Goal: Task Accomplishment & Management: Manage account settings

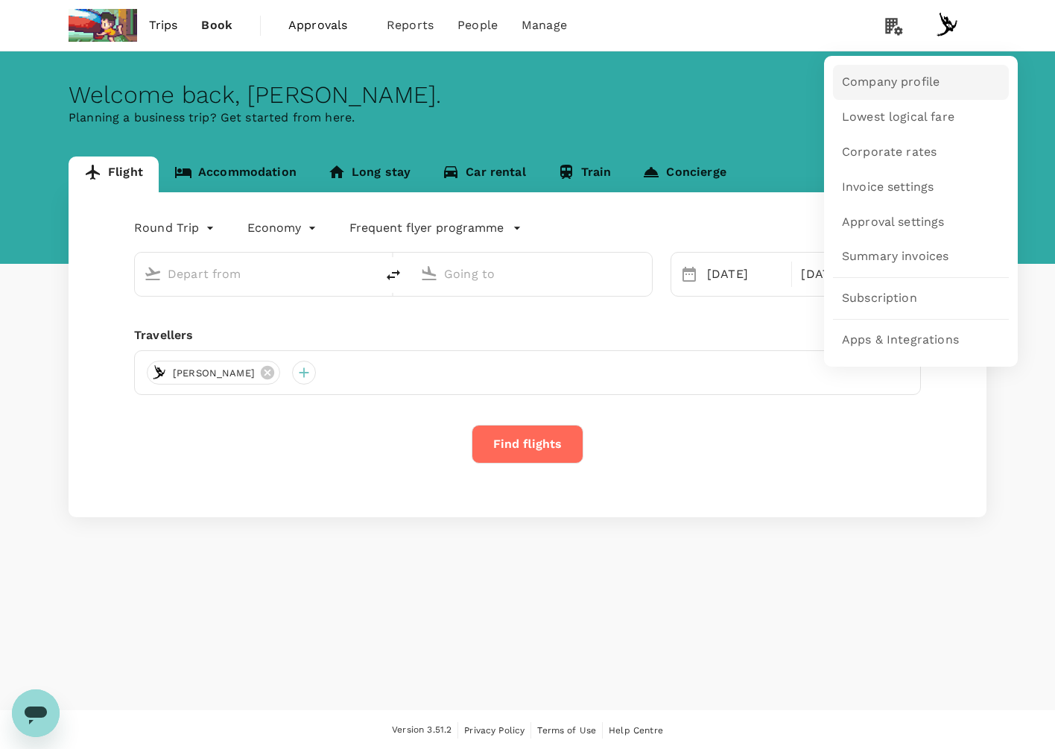
click at [920, 89] on span "Company profile" at bounding box center [891, 82] width 98 height 17
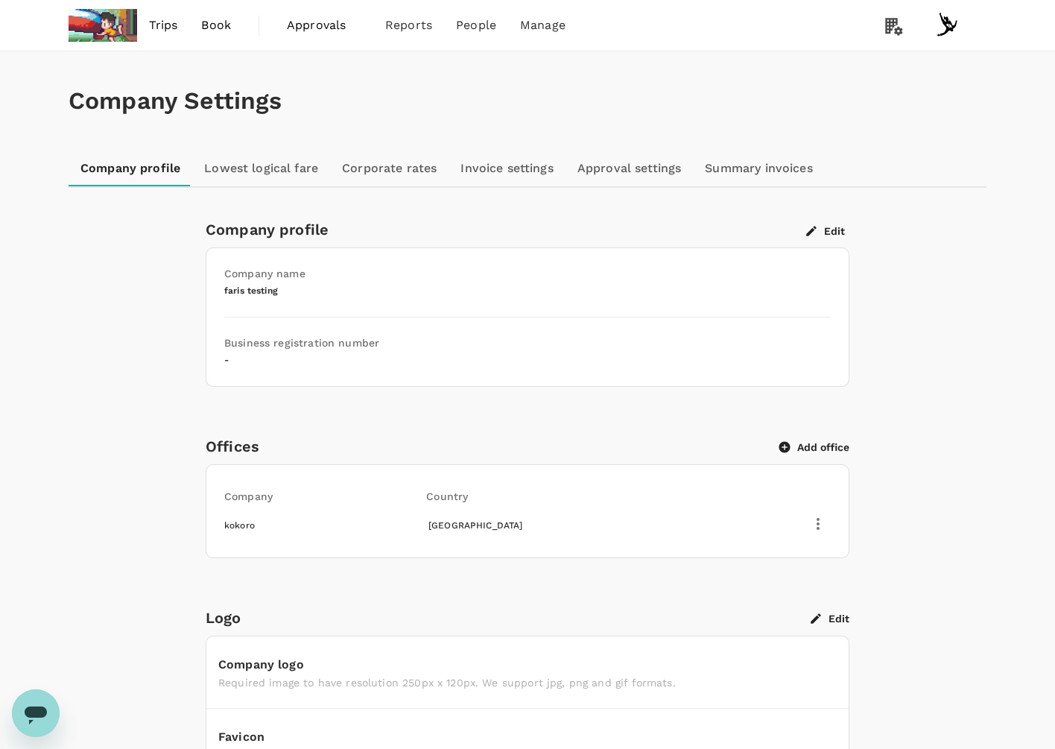
click at [577, 385] on div "Company profile Edit Company name faris testing Business registration number - …" at bounding box center [528, 635] width 644 height 834
click at [264, 176] on link "Lowest logical fare" at bounding box center [261, 168] width 138 height 36
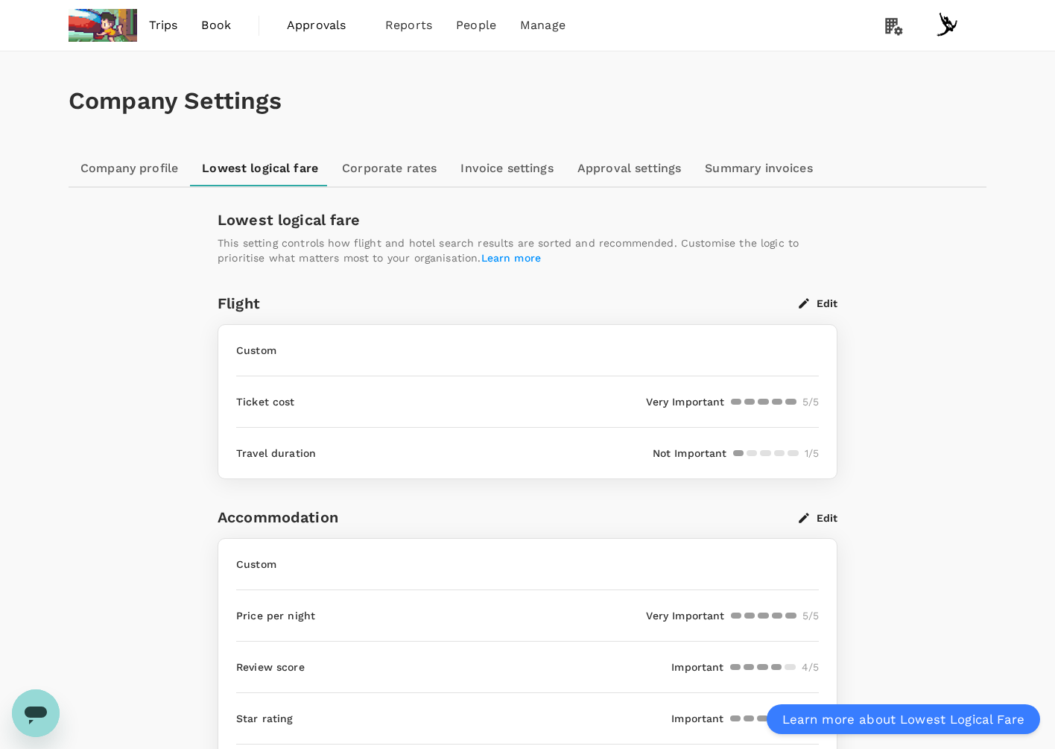
click at [474, 166] on link "Invoice settings" at bounding box center [507, 168] width 116 height 36
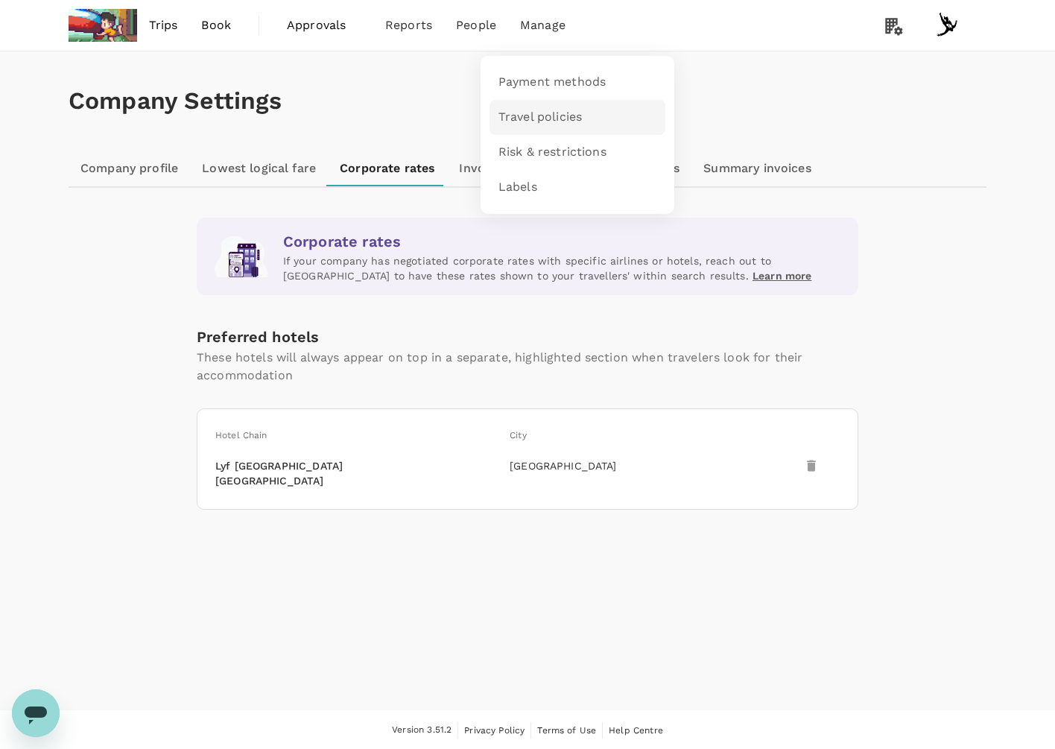
click at [563, 116] on span "Travel policies" at bounding box center [539, 117] width 83 height 17
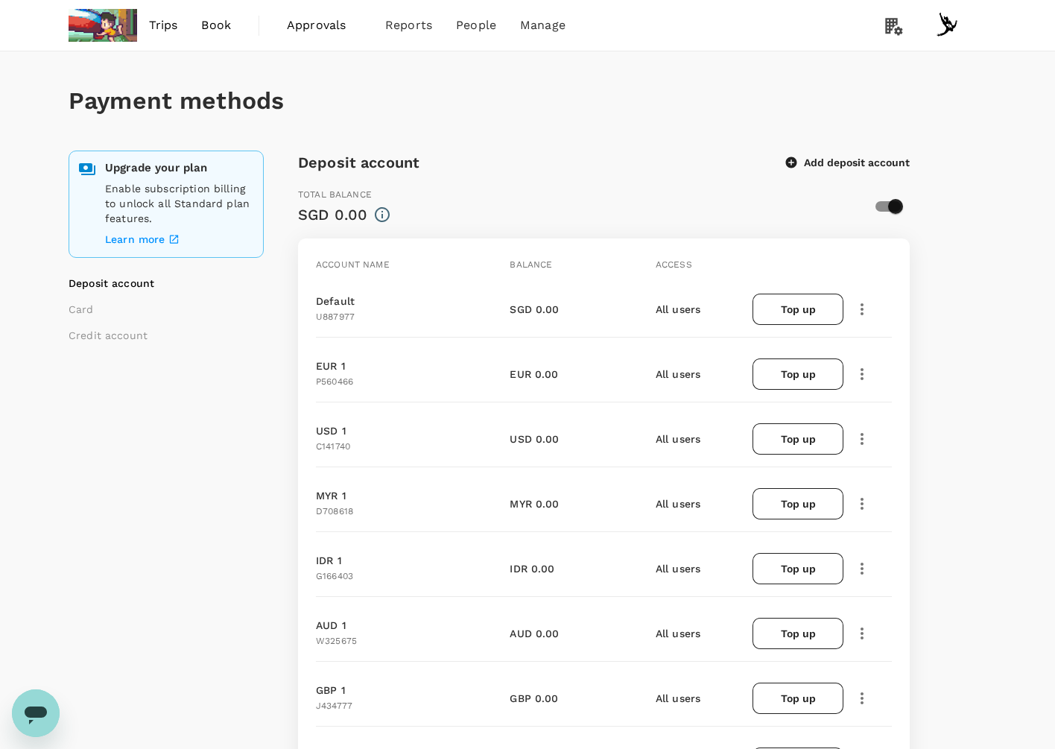
drag, startPoint x: 403, startPoint y: 136, endPoint x: 138, endPoint y: 61, distance: 275.5
click at [402, 135] on div "Payment methods" at bounding box center [528, 100] width 918 height 99
click at [701, 172] on div "Deposit account Add deposit account" at bounding box center [604, 162] width 612 height 24
click at [703, 173] on div "Deposit account Add deposit account" at bounding box center [604, 162] width 612 height 24
click at [650, 139] on div "Payment methods" at bounding box center [528, 100] width 918 height 99
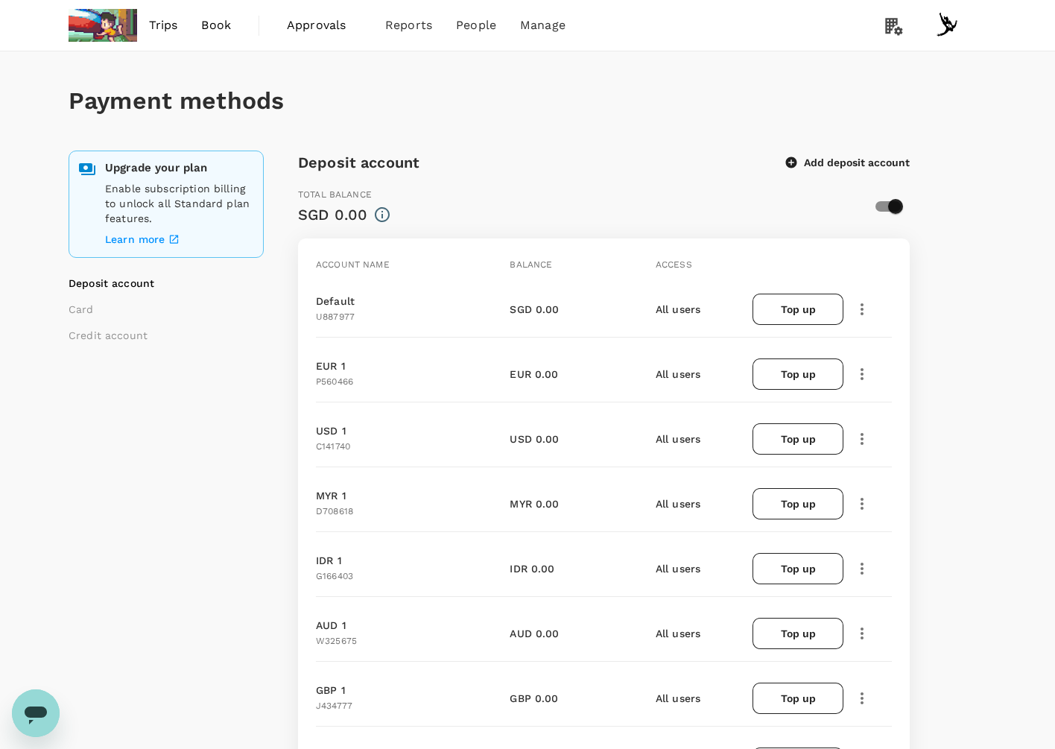
click at [636, 91] on h1 "Payment methods" at bounding box center [528, 101] width 918 height 28
click at [685, 151] on div "Deposit account Add deposit account" at bounding box center [604, 162] width 612 height 24
click at [479, 86] on link "Users" at bounding box center [508, 81] width 176 height 33
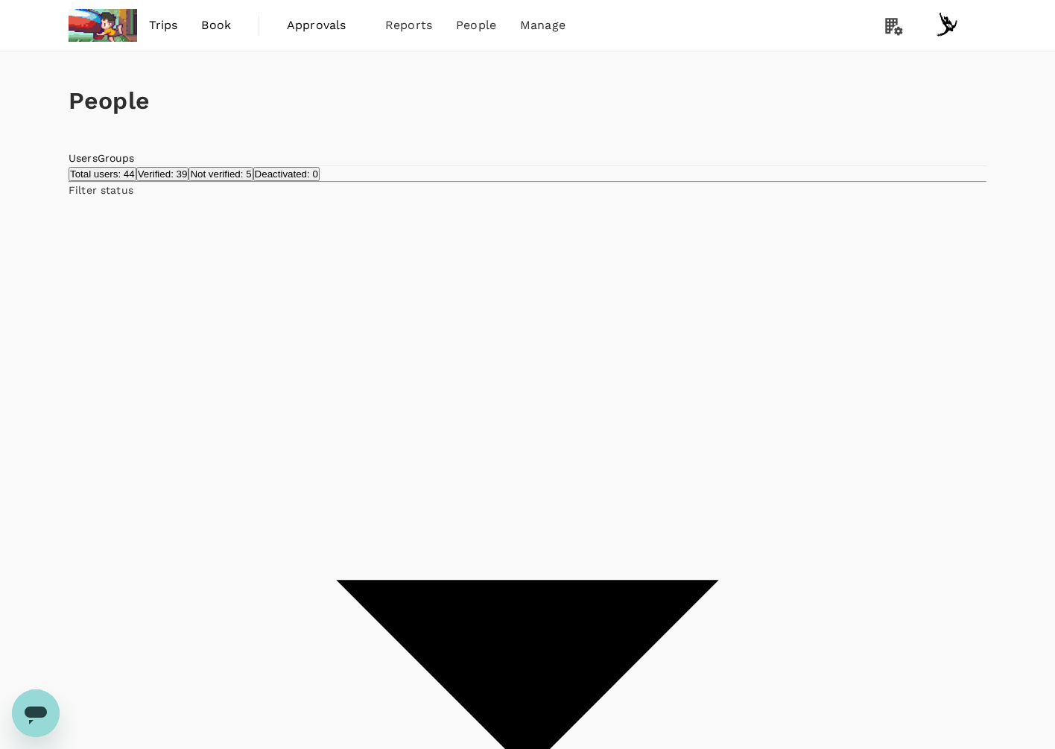
click at [135, 164] on link "Groups" at bounding box center [116, 158] width 37 height 12
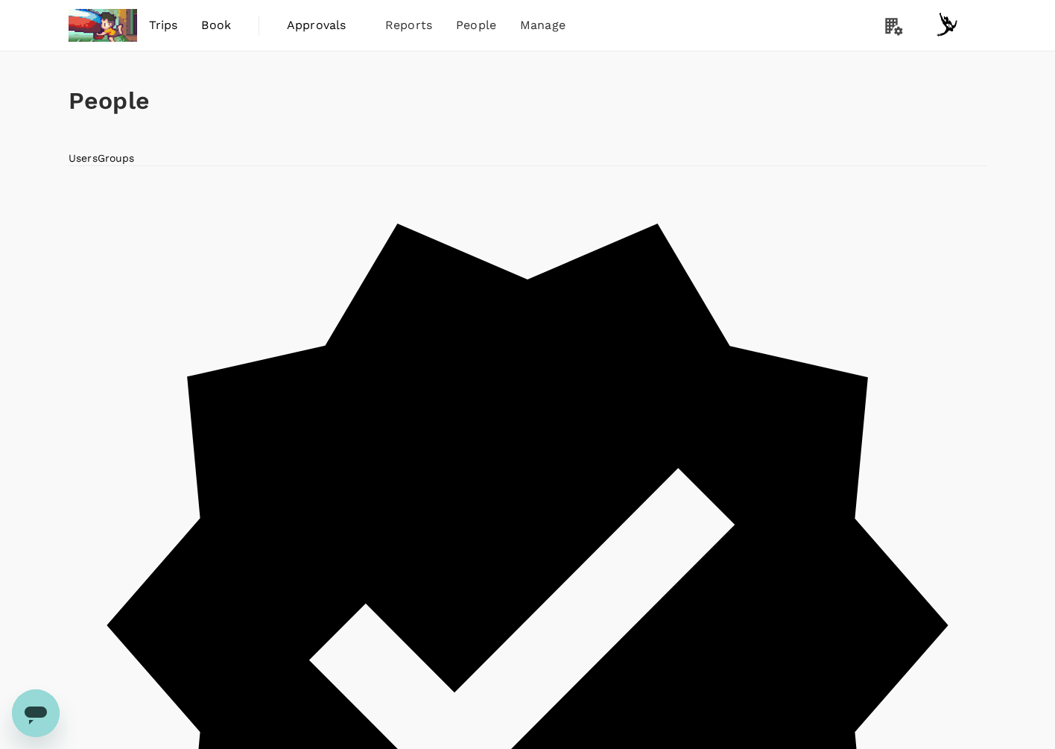
click at [336, 164] on div "Users Groups" at bounding box center [528, 157] width 918 height 15
click at [488, 86] on link "Users" at bounding box center [508, 81] width 176 height 33
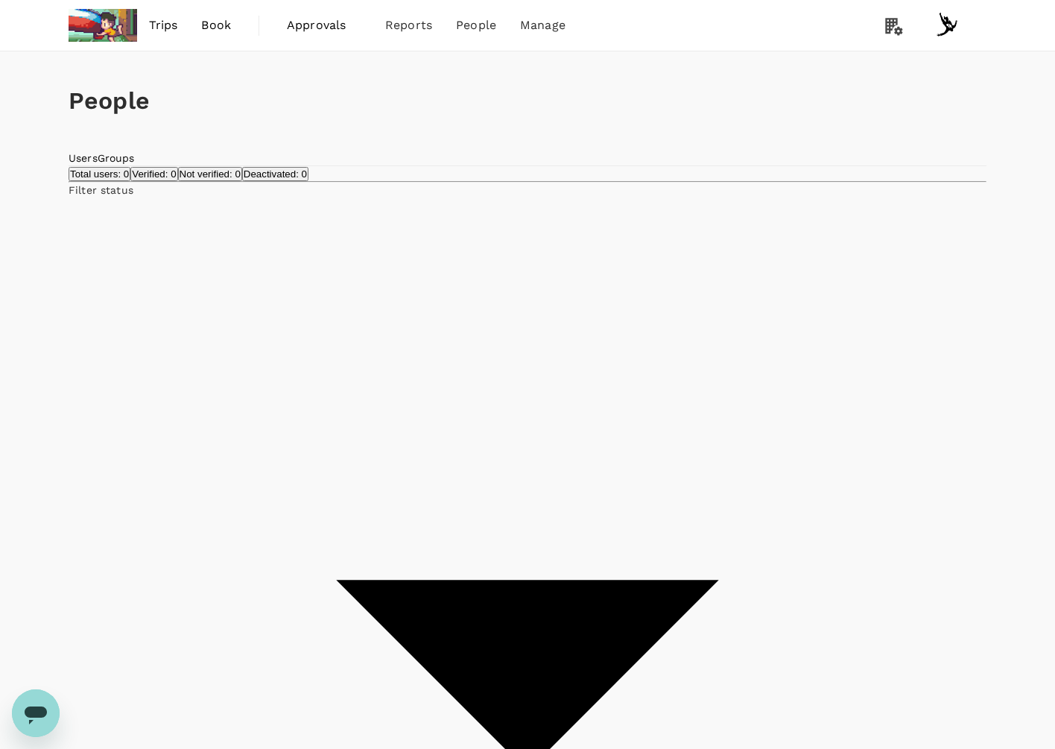
drag, startPoint x: 712, startPoint y: 65, endPoint x: 720, endPoint y: 64, distance: 7.5
click at [720, 65] on div "People" at bounding box center [528, 100] width 918 height 99
drag, startPoint x: 773, startPoint y: 168, endPoint x: 786, endPoint y: 129, distance: 41.0
click at [773, 165] on div "Users Groups" at bounding box center [528, 157] width 918 height 15
click at [951, 86] on link "Company profile" at bounding box center [921, 81] width 176 height 33
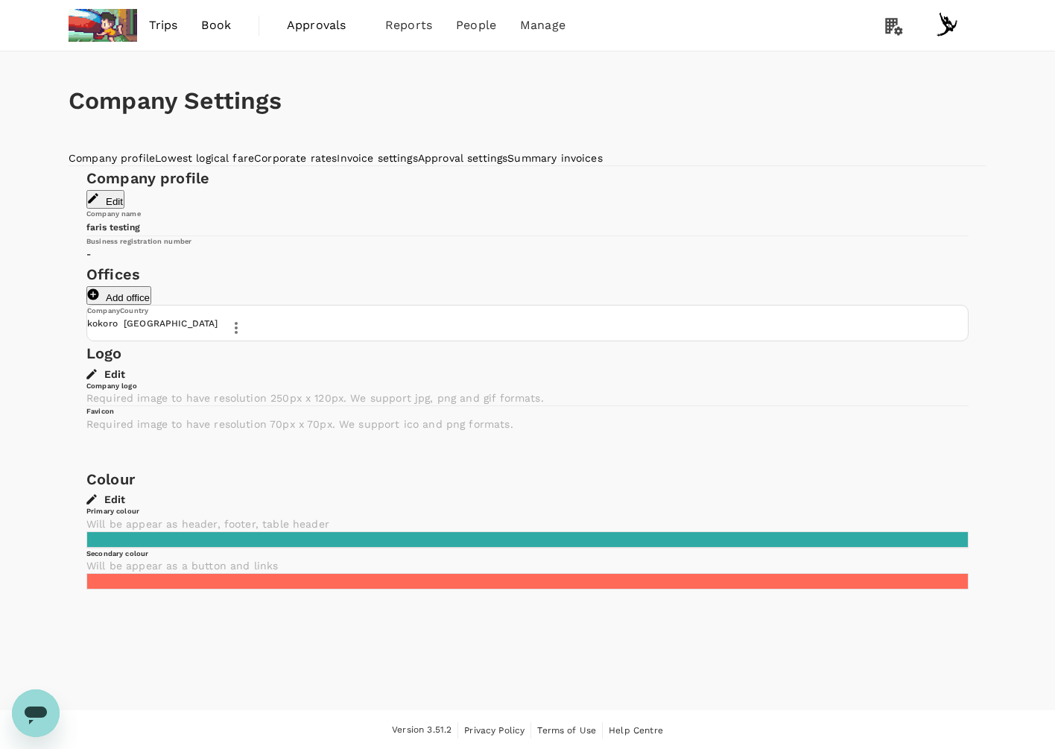
click at [417, 164] on link "Invoice settings" at bounding box center [377, 158] width 80 height 12
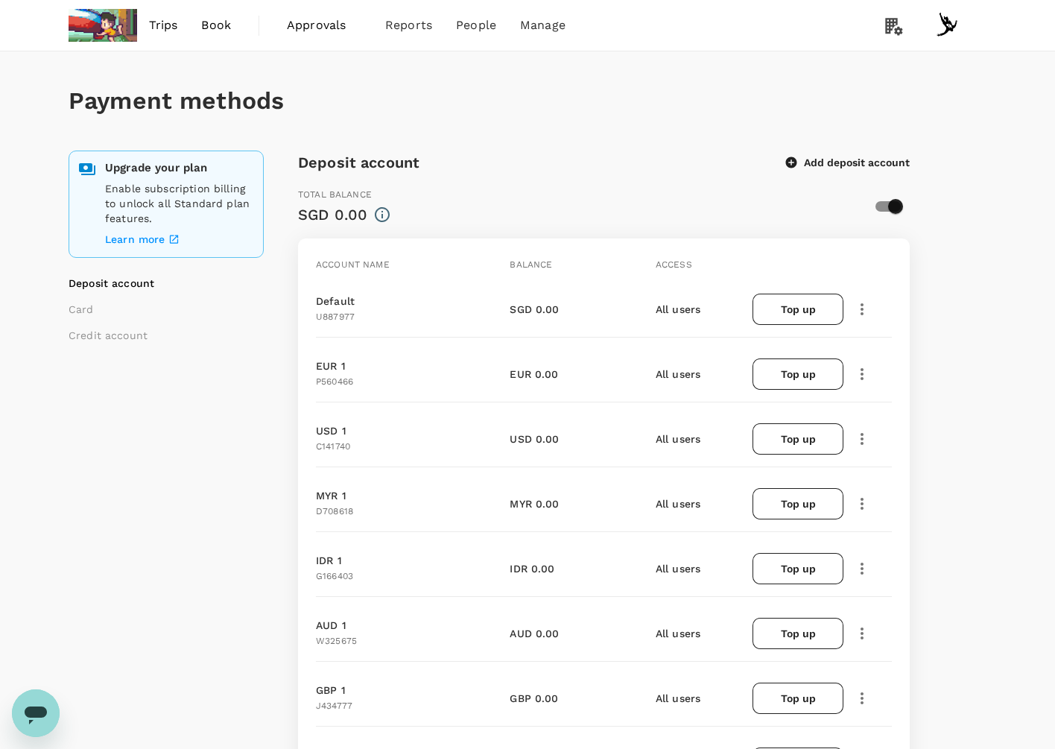
click at [596, 172] on div "Deposit account Add deposit account" at bounding box center [604, 162] width 612 height 24
click at [843, 165] on button "Add deposit account" at bounding box center [848, 162] width 124 height 13
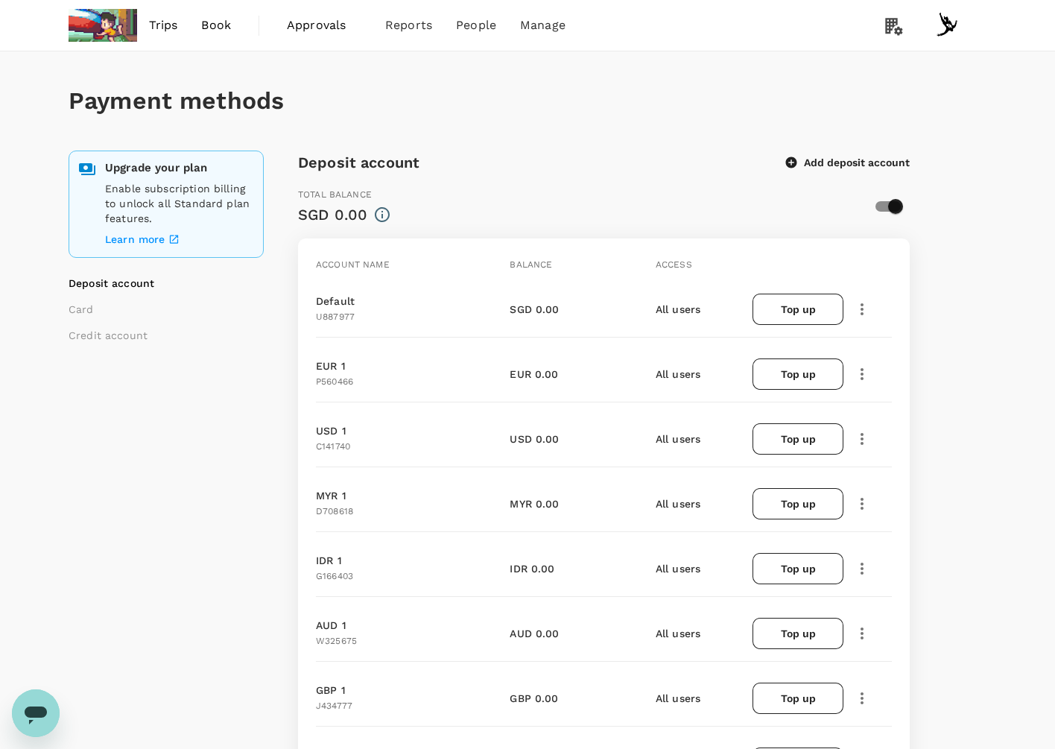
click at [83, 317] on ul "Deposit account Card Credit account" at bounding box center [183, 309] width 229 height 67
click at [83, 310] on li "Card" at bounding box center [162, 309] width 186 height 15
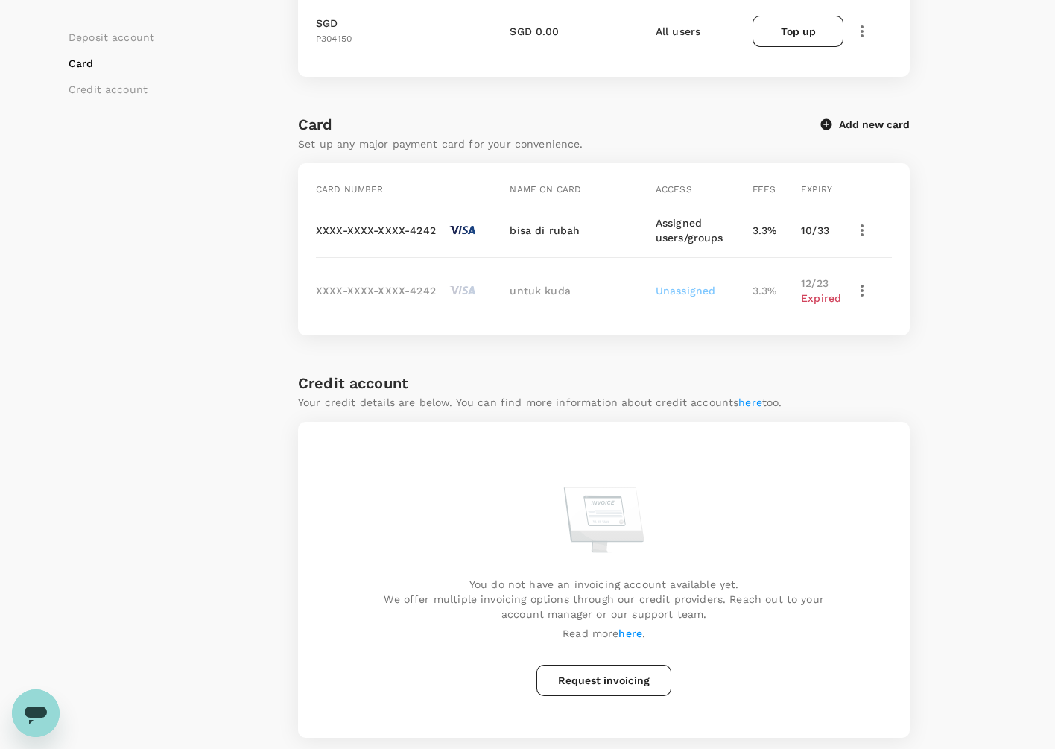
scroll to position [911, 0]
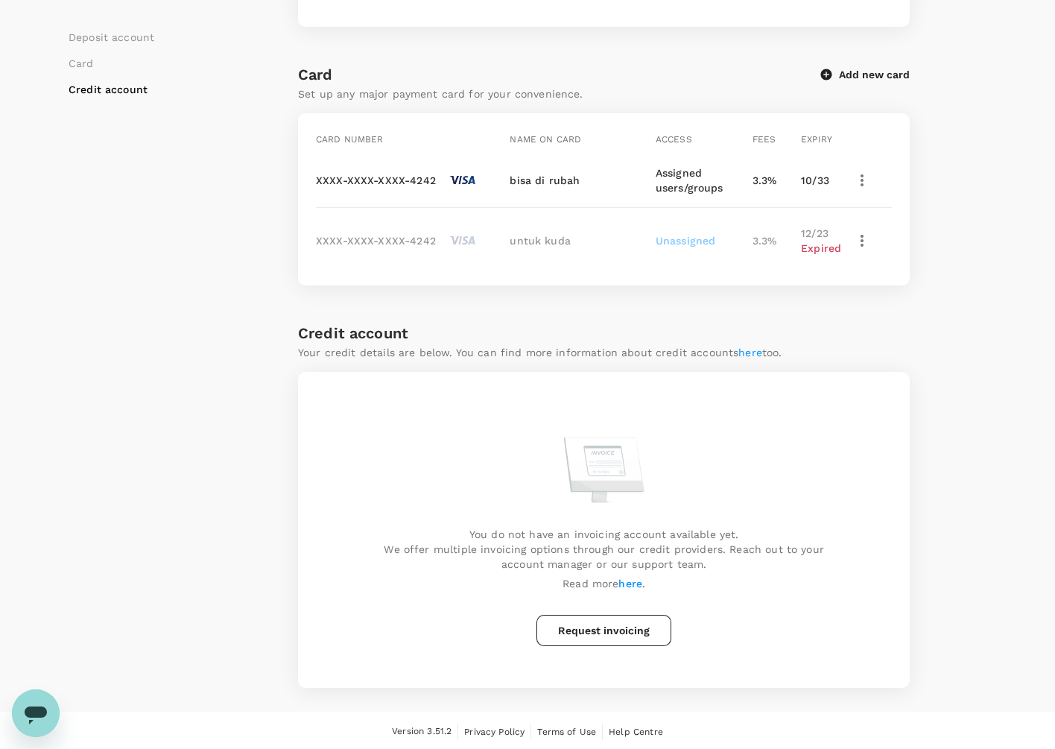
click at [707, 549] on p "You do not have an invoicing account available yet. We offer multiple invoicing…" at bounding box center [604, 549] width 528 height 45
click at [630, 647] on div "You do not have an invoicing account available yet. We offer multiple invoicing…" at bounding box center [604, 530] width 576 height 280
click at [630, 636] on button "Request invoicing" at bounding box center [603, 630] width 135 height 31
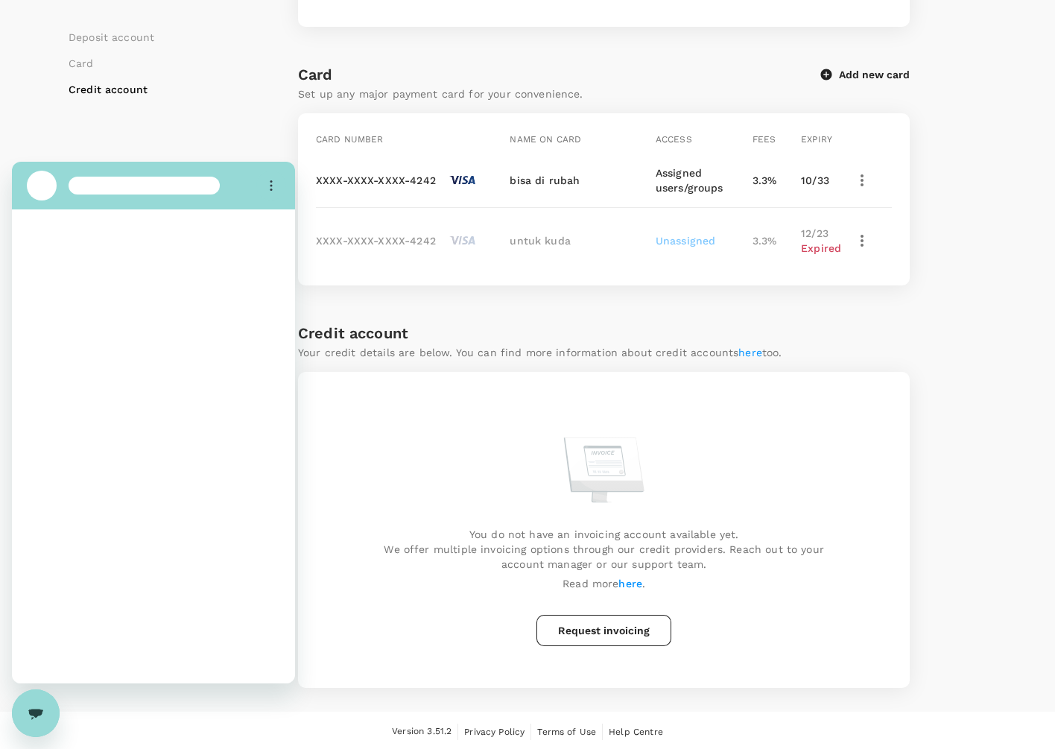
scroll to position [0, 0]
click at [49, 705] on div "Close messaging window" at bounding box center [35, 713] width 45 height 45
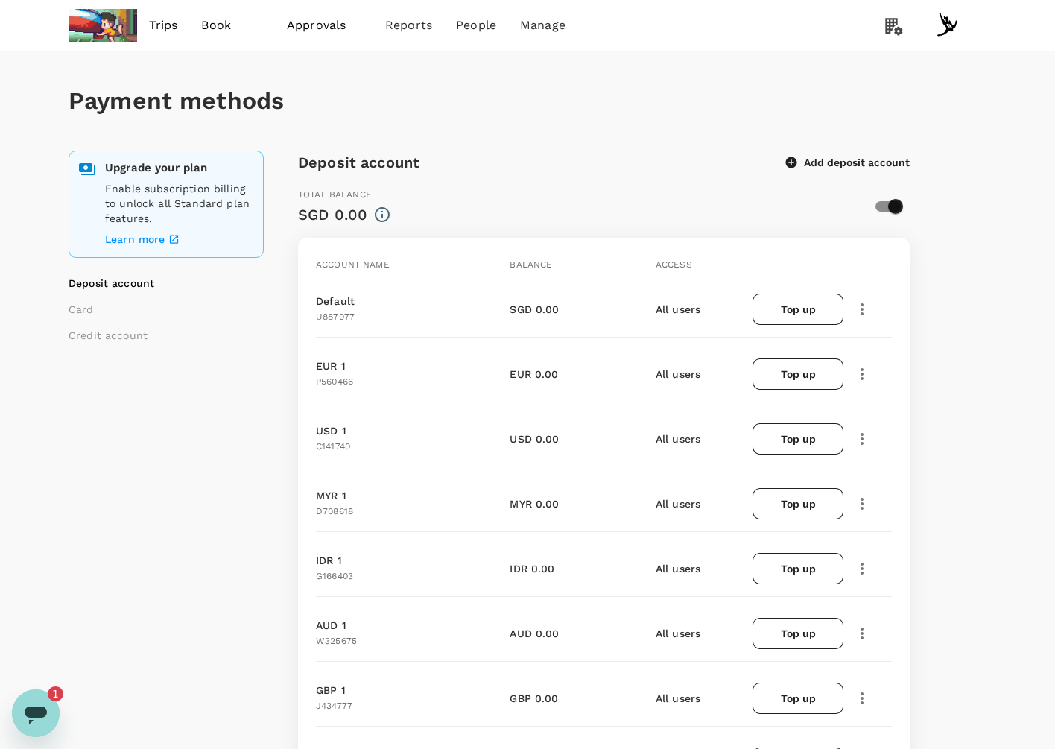
type textarea "x"
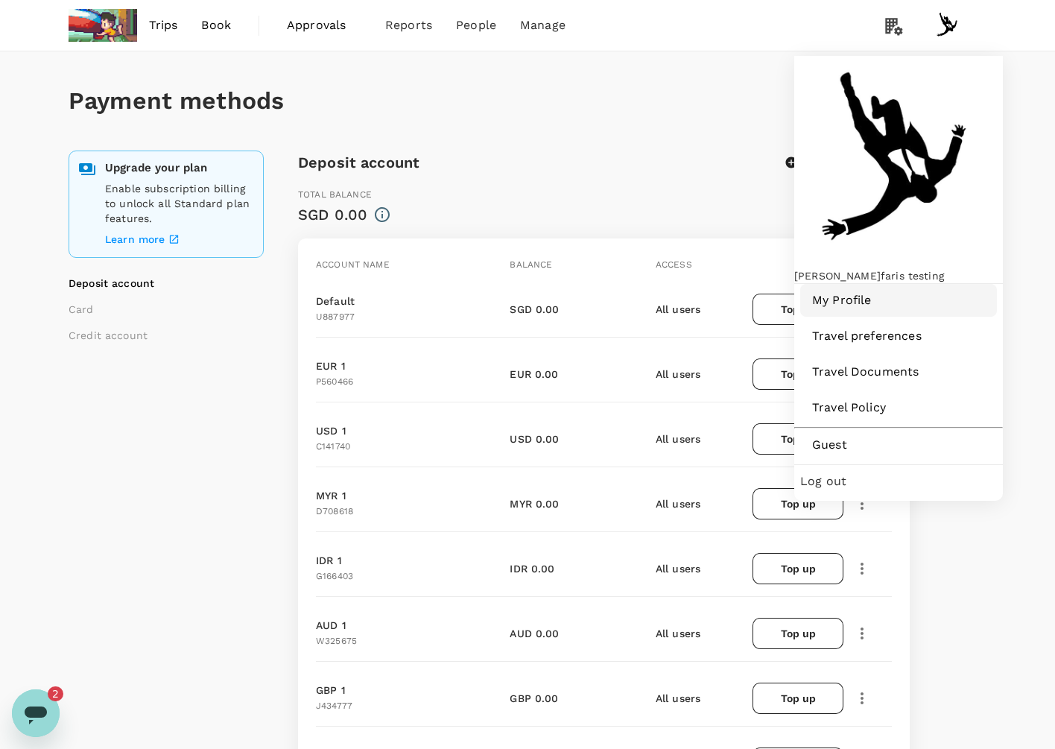
click at [899, 291] on span "My Profile" at bounding box center [898, 300] width 173 height 18
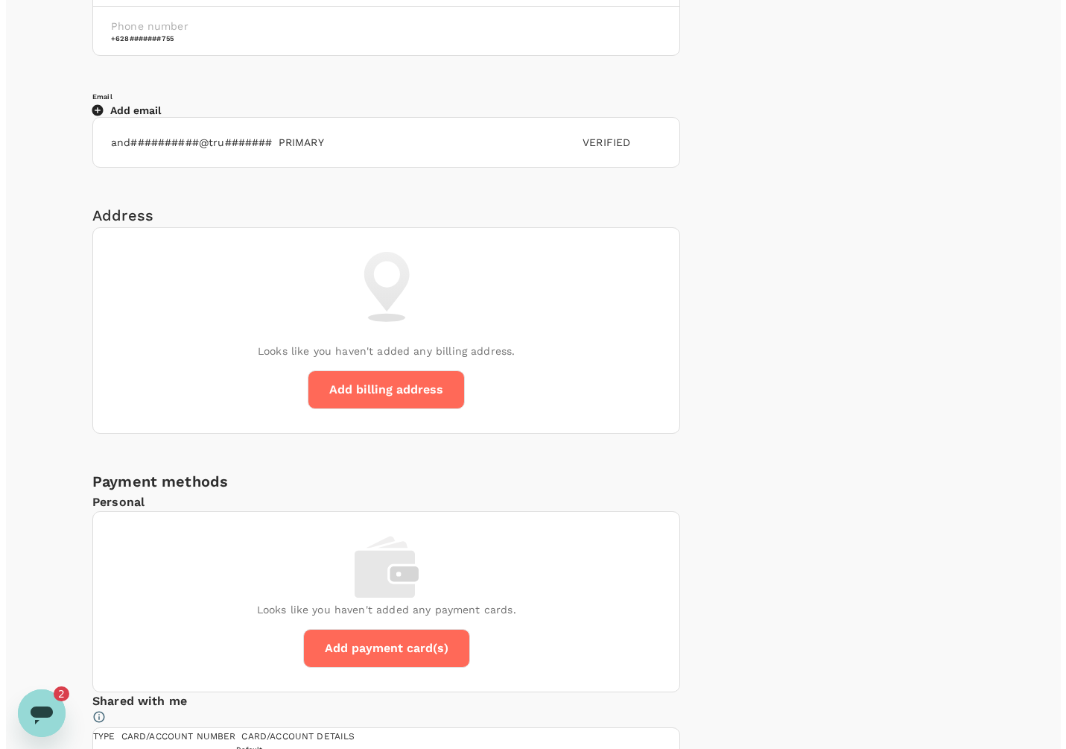
scroll to position [753, 0]
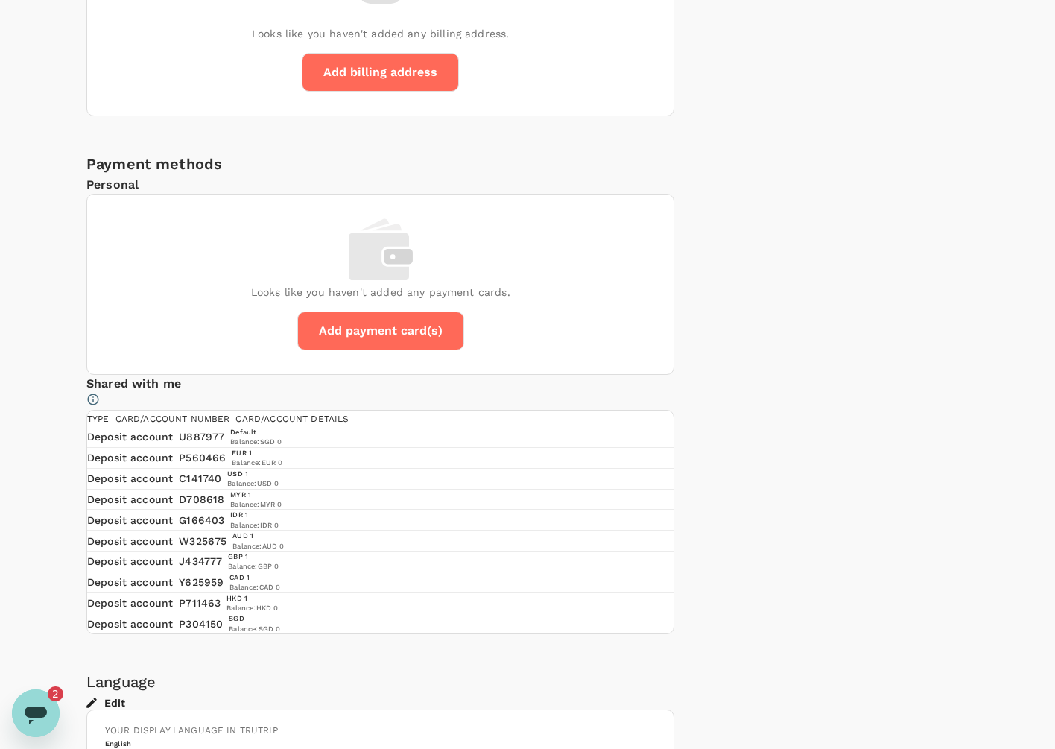
click at [464, 350] on button "Add payment card(s)" at bounding box center [380, 330] width 167 height 39
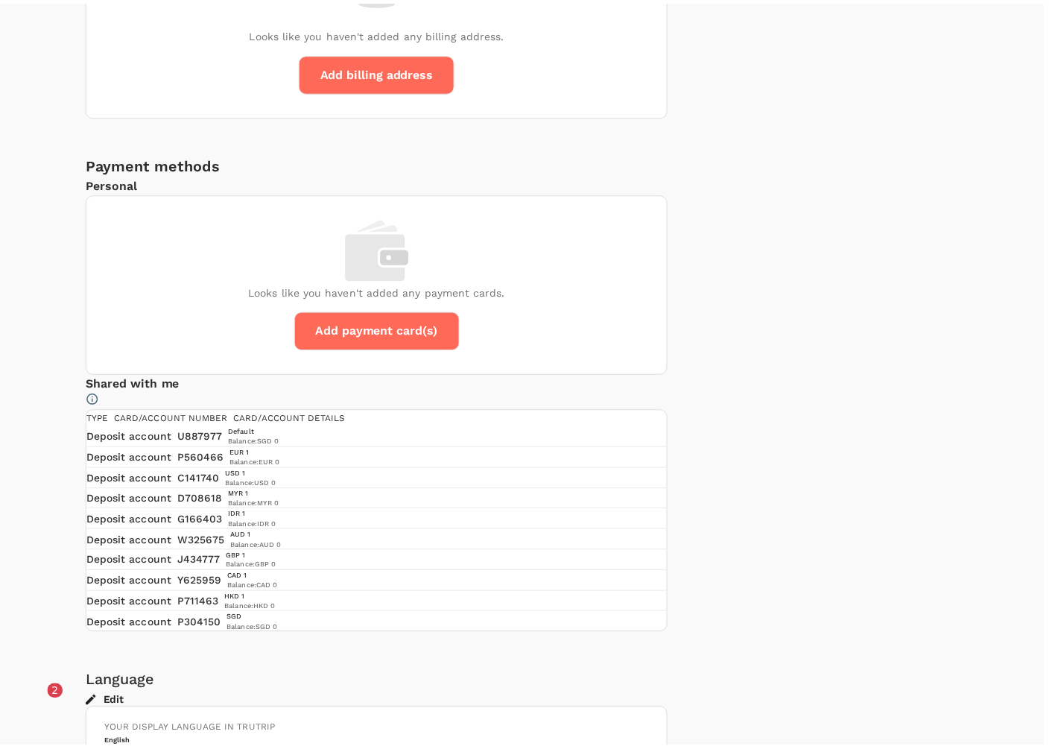
scroll to position [0, 0]
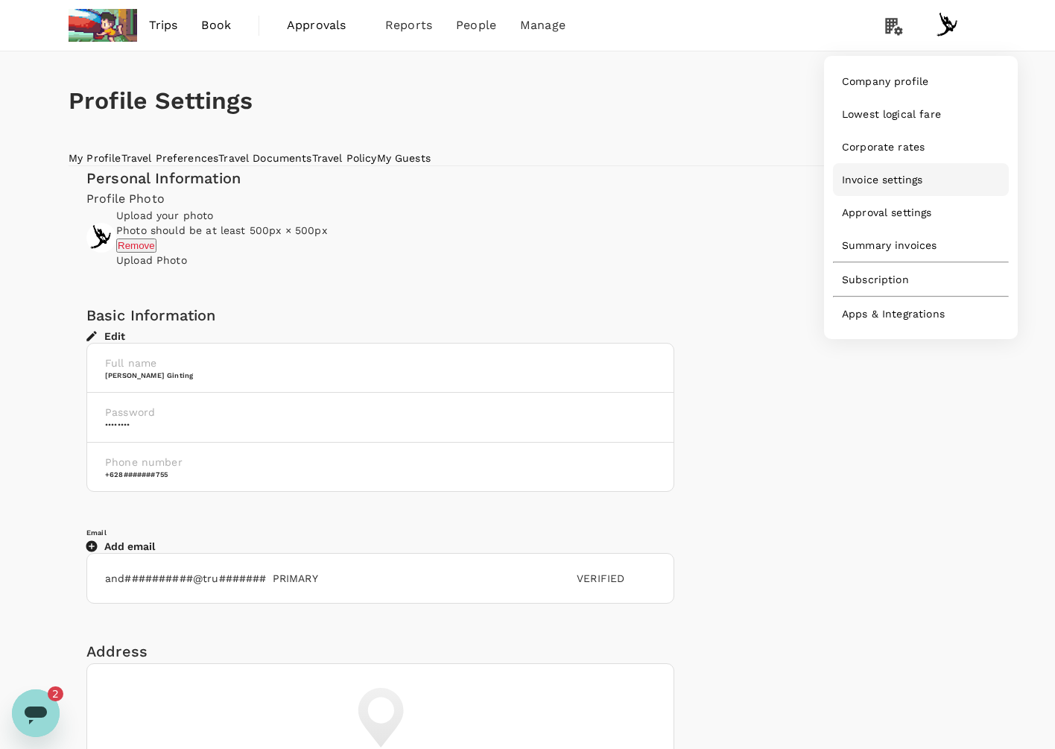
click at [884, 187] on span "Invoice settings" at bounding box center [882, 179] width 80 height 15
